Goal: Navigation & Orientation: Find specific page/section

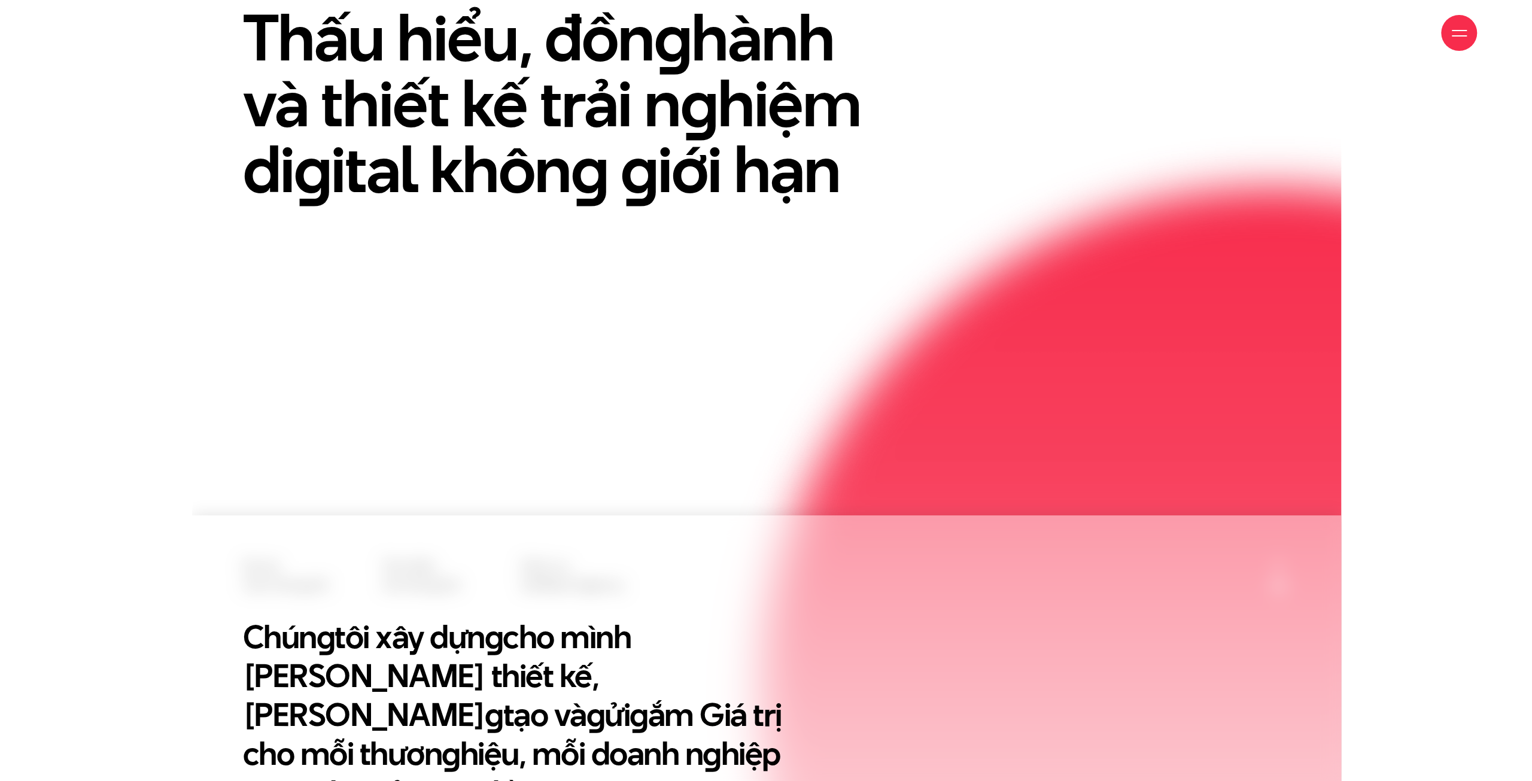
scroll to position [399, 0]
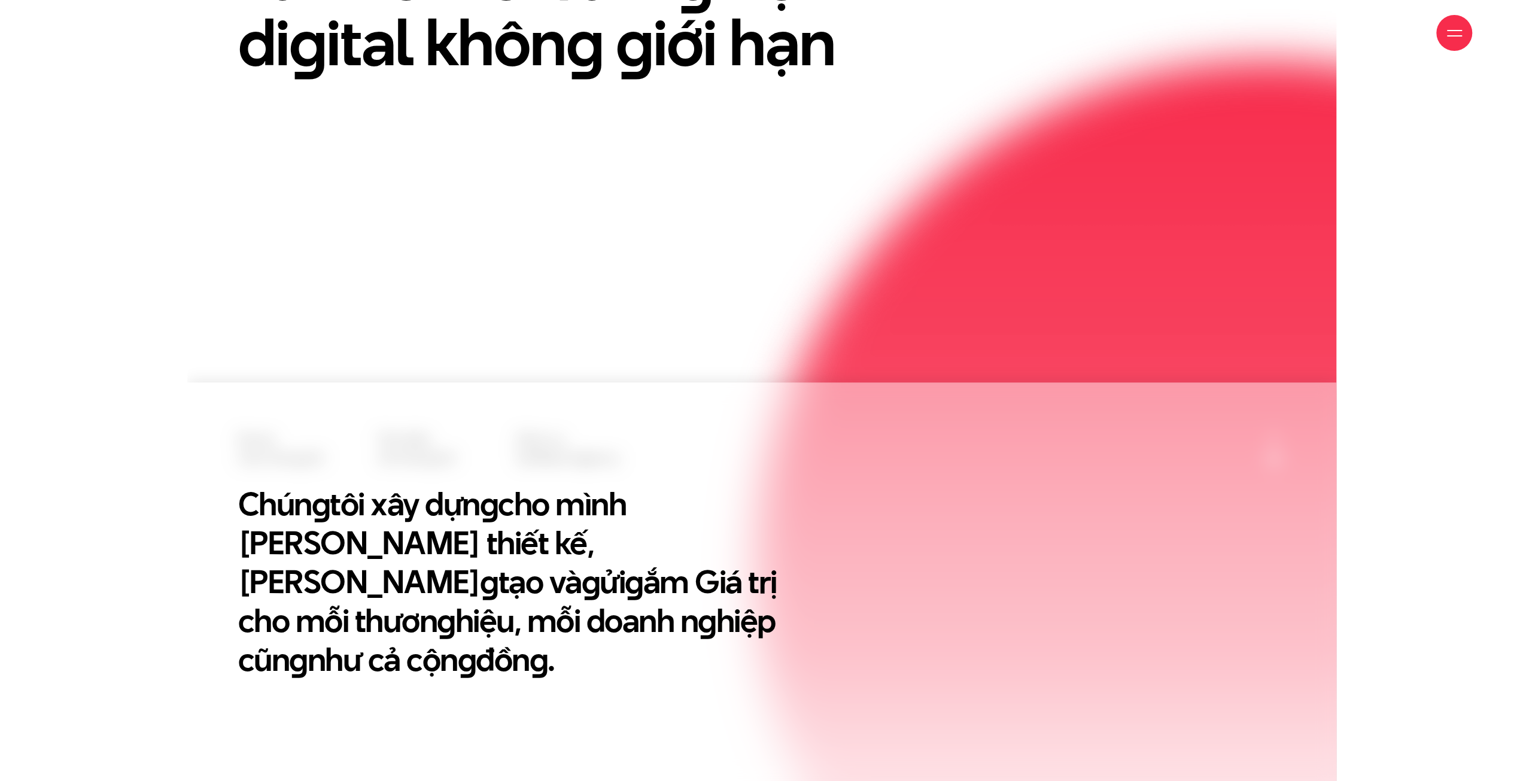
click at [1446, 44] on div at bounding box center [1455, 33] width 36 height 36
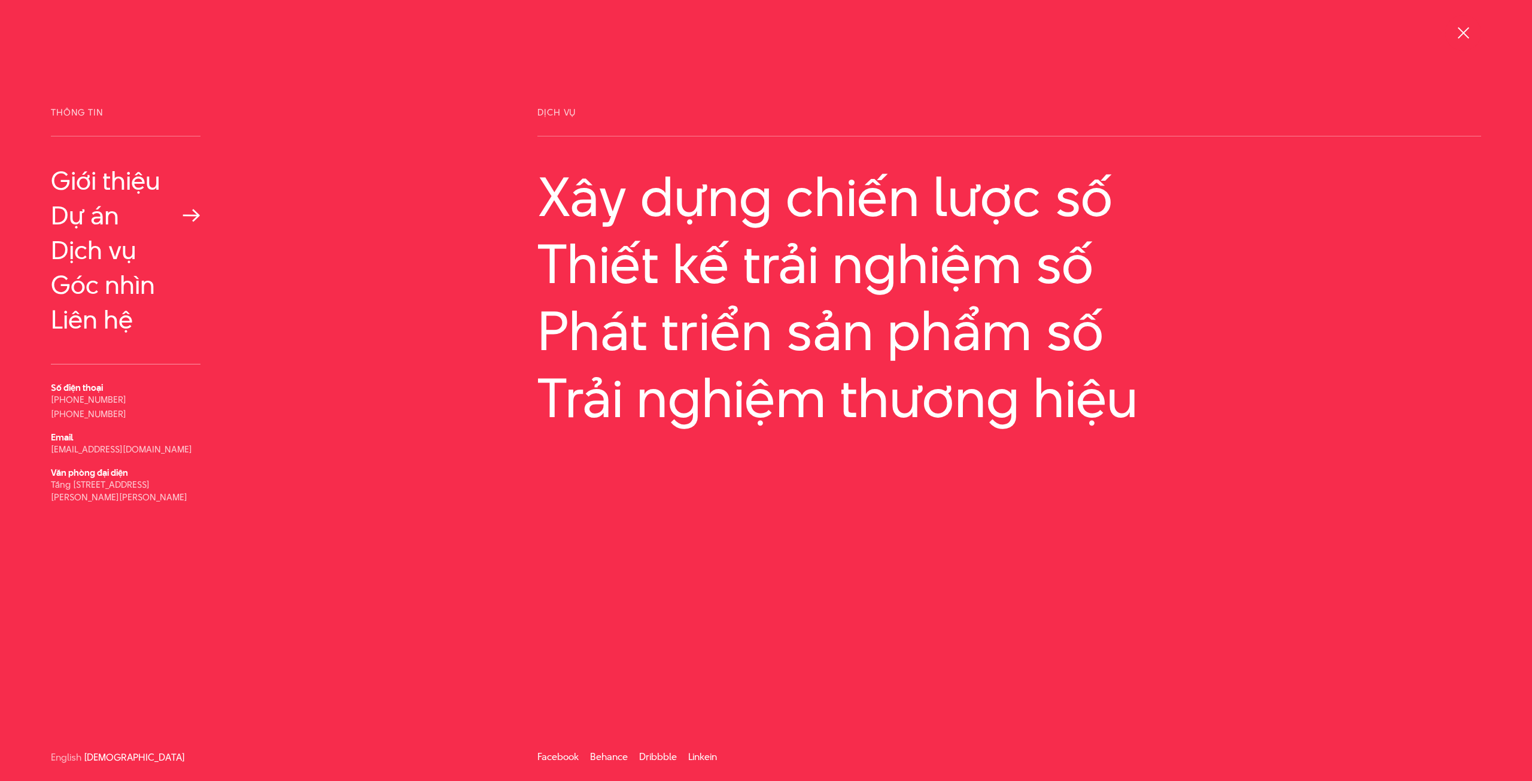
click at [87, 213] on link "Dự án" at bounding box center [126, 215] width 150 height 29
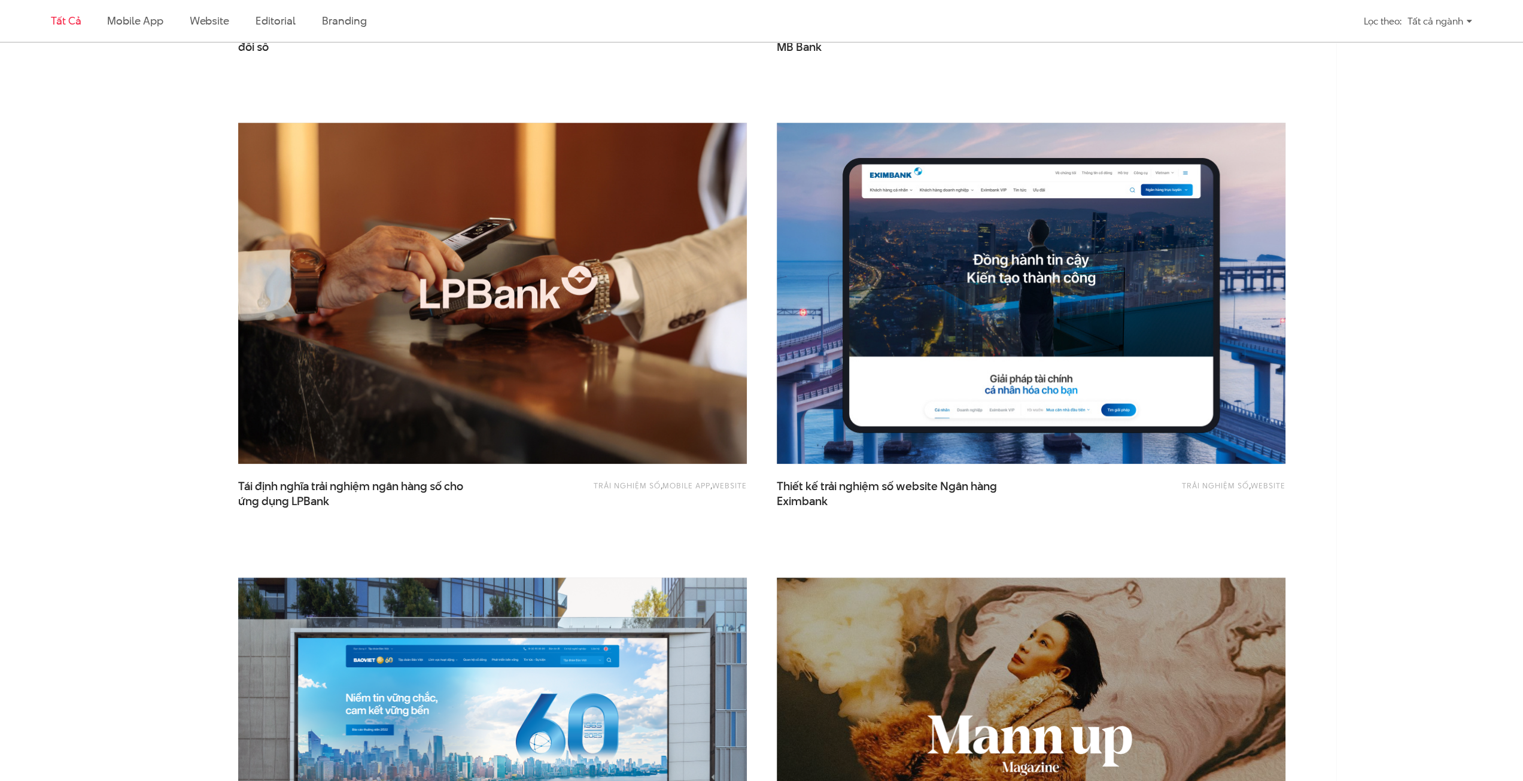
scroll to position [878, 0]
